Goal: Task Accomplishment & Management: Manage account settings

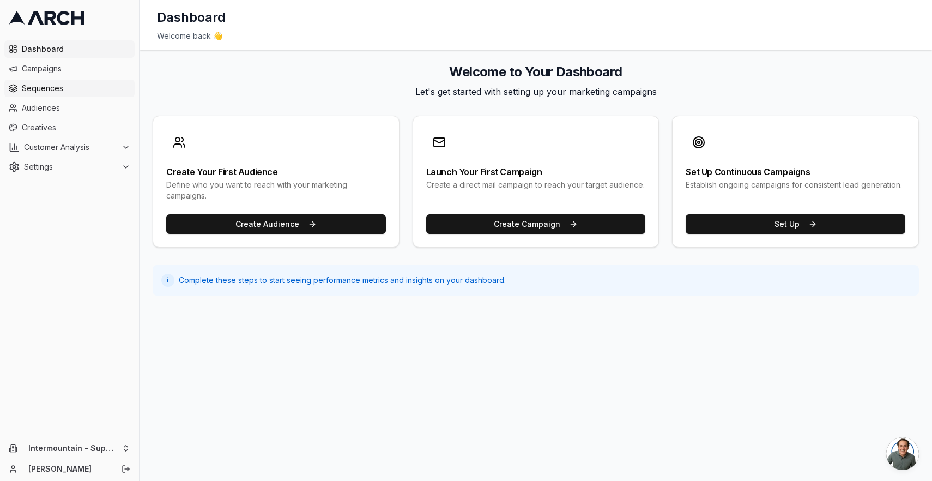
click at [52, 89] on span "Sequences" at bounding box center [76, 88] width 109 height 11
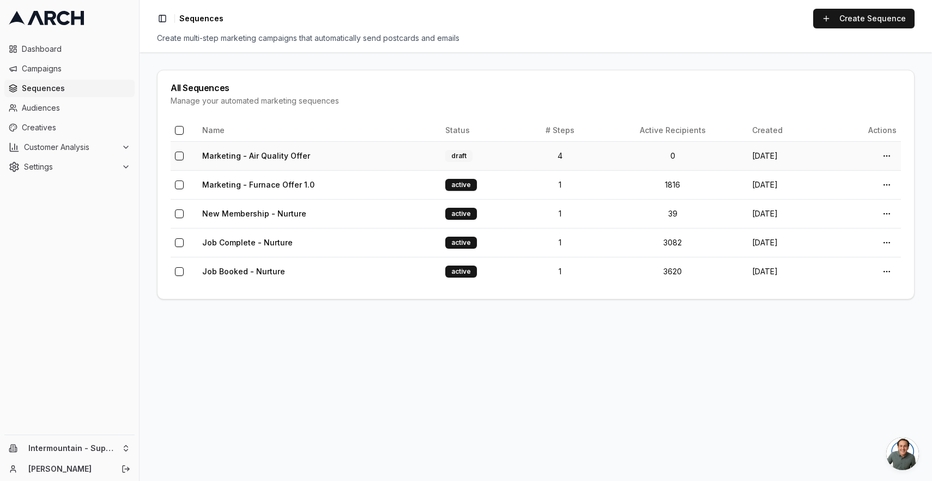
click at [345, 164] on td "Marketing - Air Quality Offer" at bounding box center [319, 155] width 243 height 29
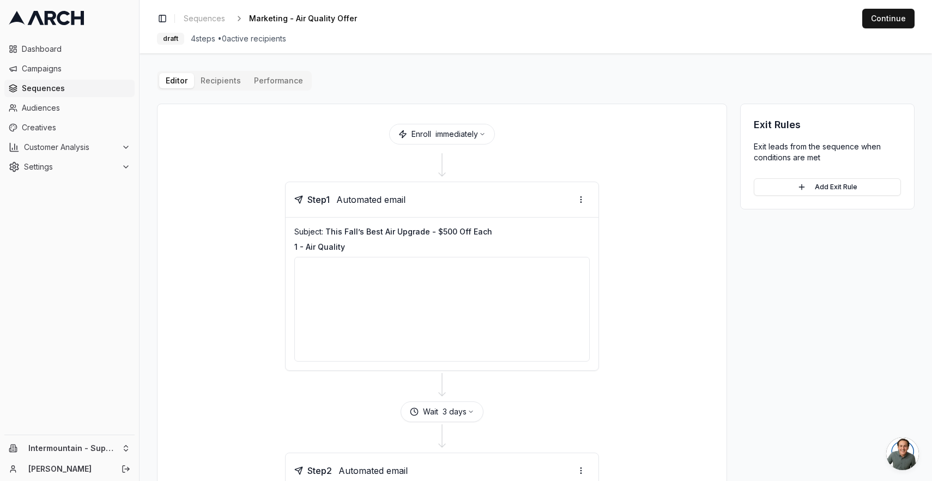
click at [490, 214] on div "Step 1 Automated email" at bounding box center [442, 199] width 313 height 35
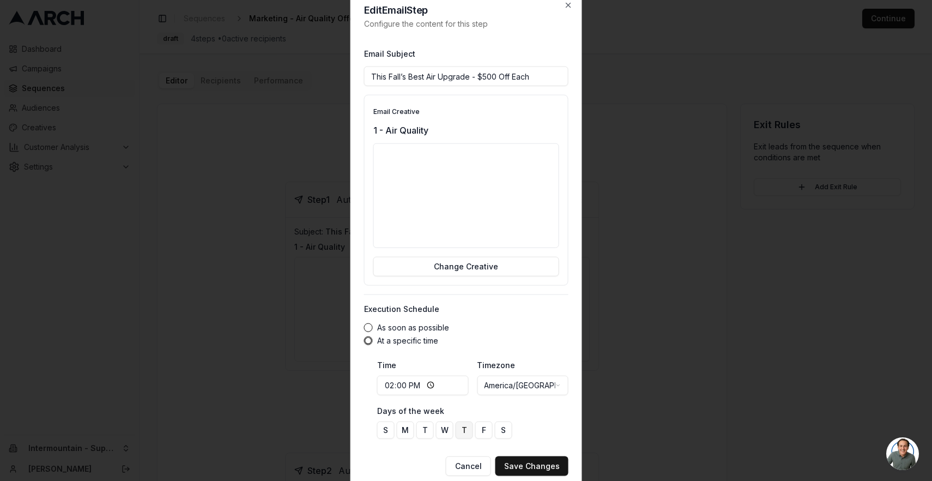
click at [371, 328] on button "As soon as possible" at bounding box center [368, 327] width 9 height 9
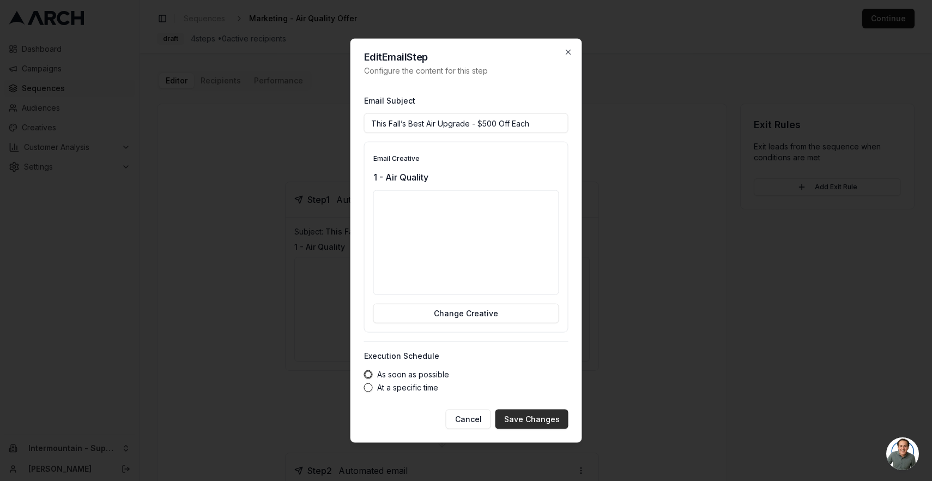
click at [518, 416] on button "Save Changes" at bounding box center [532, 419] width 73 height 20
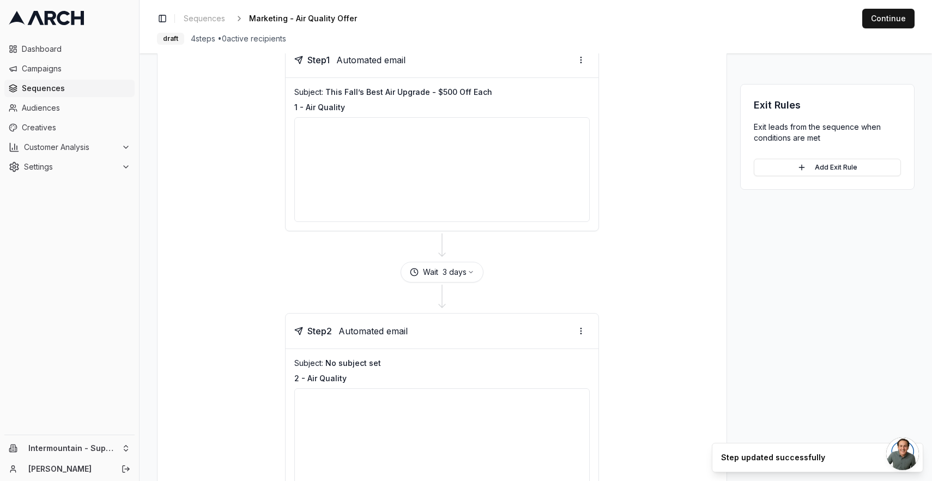
scroll to position [238, 0]
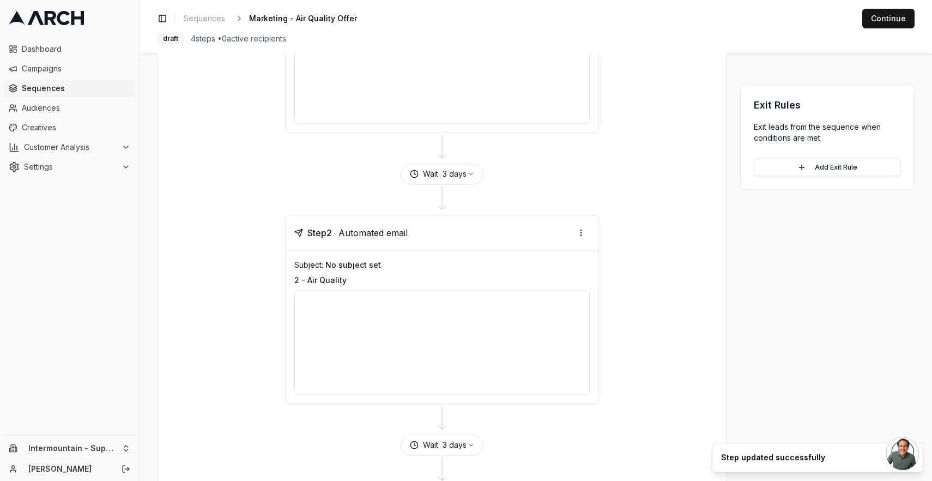
click at [465, 269] on div "Subject: No subject set" at bounding box center [442, 265] width 296 height 11
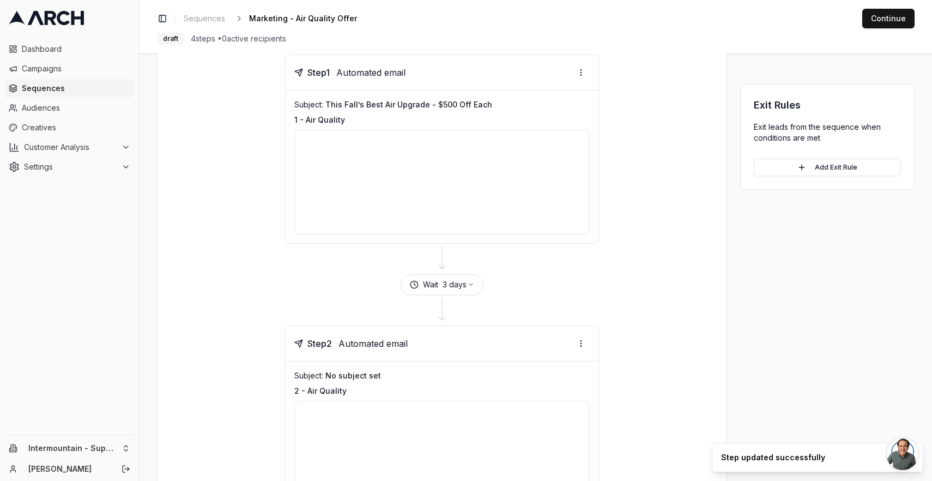
scroll to position [0, 0]
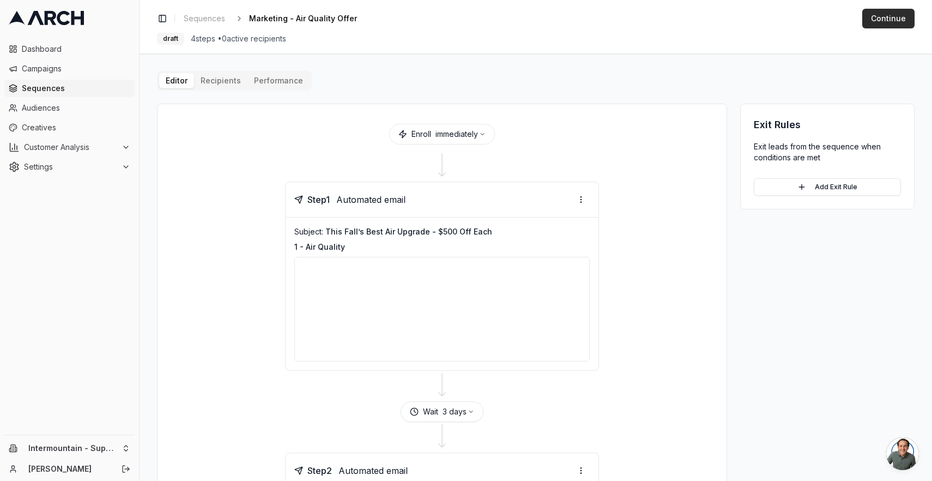
click at [875, 19] on button "Continue" at bounding box center [889, 19] width 52 height 20
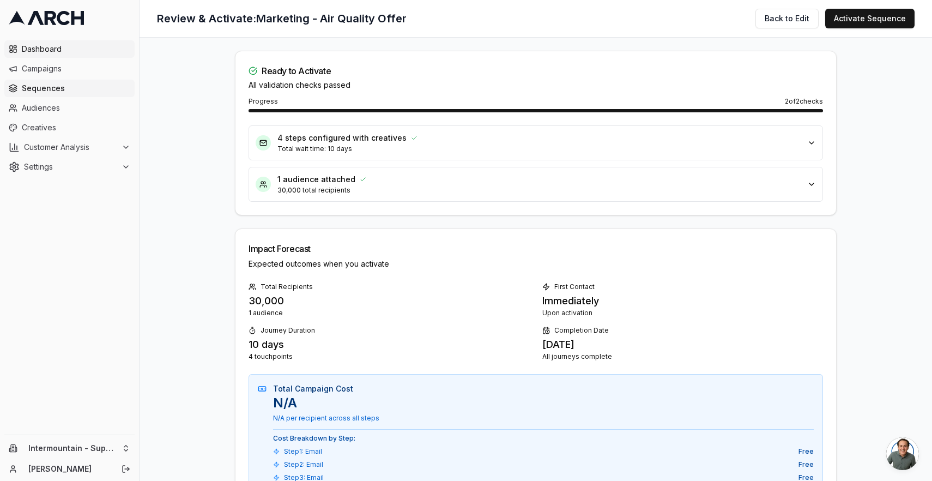
click at [64, 49] on span "Dashboard" at bounding box center [76, 49] width 109 height 11
